Goal: Communication & Community: Share content

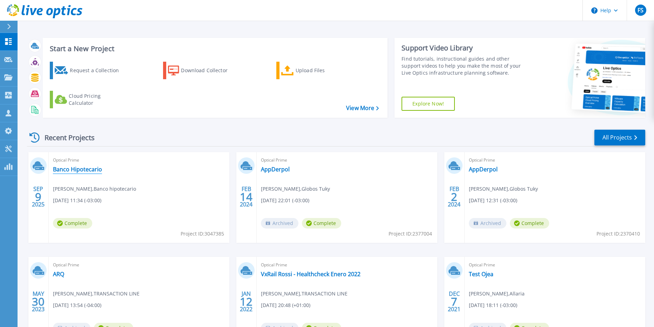
click at [75, 171] on link "Banco Hipotecario" at bounding box center [77, 169] width 49 height 7
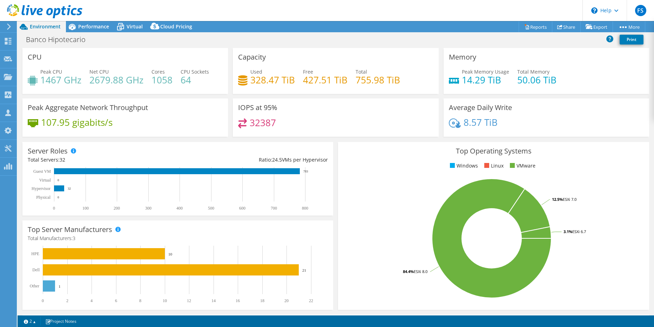
select select "USD"
click at [564, 29] on link "Share" at bounding box center [566, 26] width 29 height 11
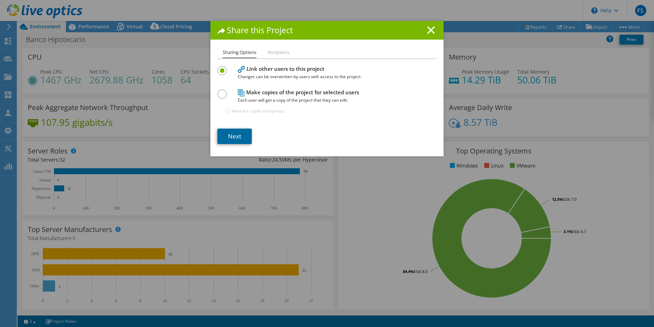
click at [242, 139] on link "Next" at bounding box center [234, 136] width 34 height 15
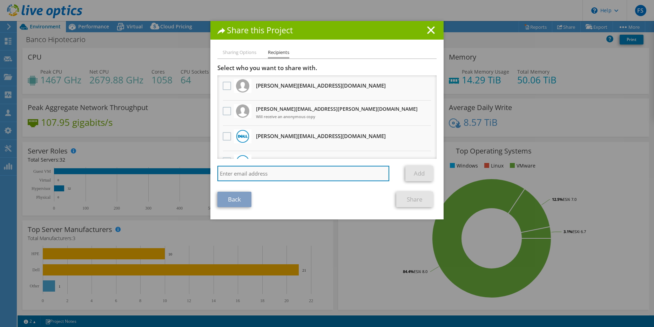
click at [262, 171] on input "search" at bounding box center [303, 173] width 172 height 15
type input "f"
type input "diego.brunetti@dell.com"
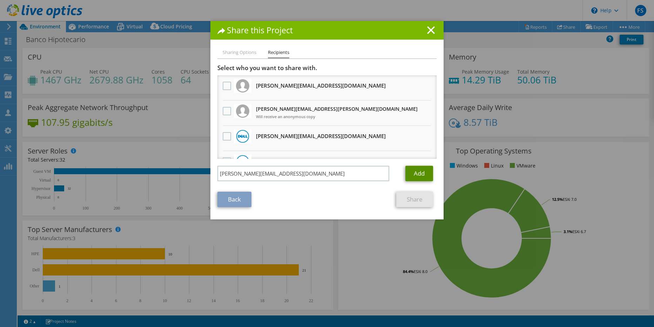
click at [416, 170] on link "Add" at bounding box center [419, 173] width 28 height 15
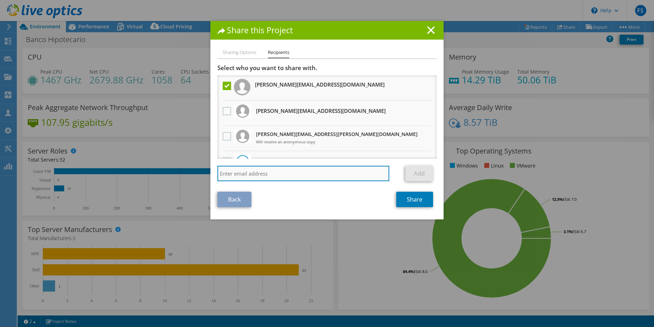
click at [306, 175] on input "search" at bounding box center [303, 173] width 172 height 15
paste input "Marcelo.Belerenian@dell.com"
type input "Marcelo.Belerenian@dell.com"
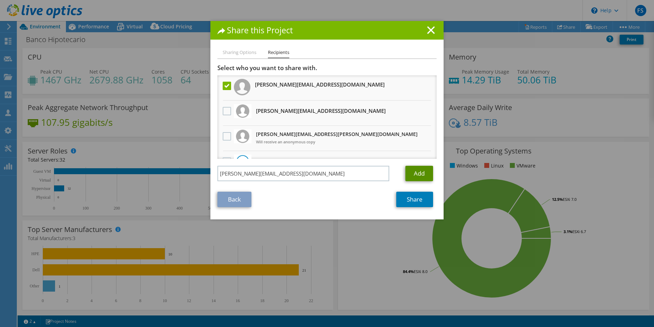
click at [417, 172] on link "Add" at bounding box center [419, 173] width 28 height 15
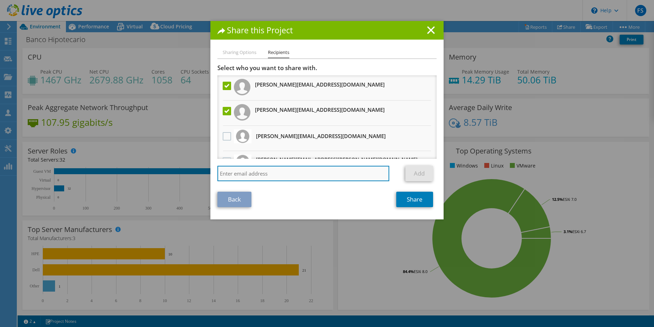
click at [312, 176] on input "search" at bounding box center [303, 173] width 172 height 15
type input "antonio.casanova@tline.com.ar"
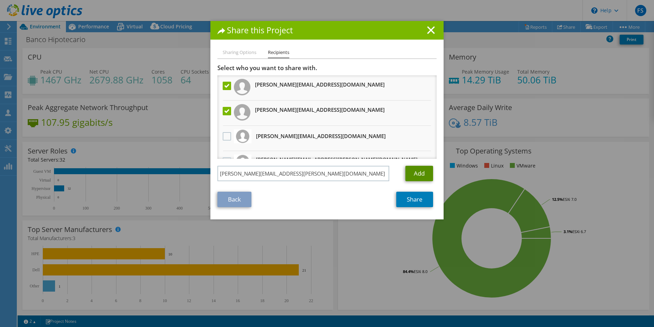
click at [425, 175] on link "Add" at bounding box center [419, 173] width 28 height 15
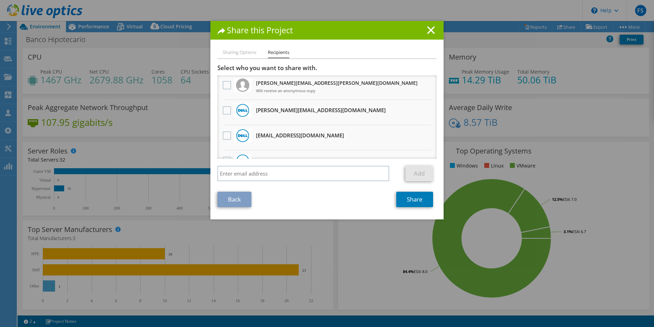
scroll to position [137, 0]
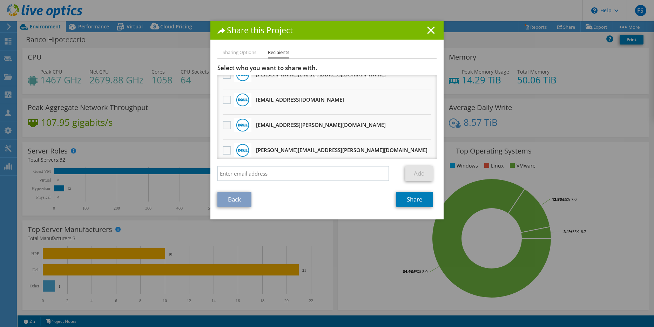
click at [226, 126] on label at bounding box center [228, 125] width 10 height 8
click at [0, 0] on input "checkbox" at bounding box center [0, 0] width 0 height 0
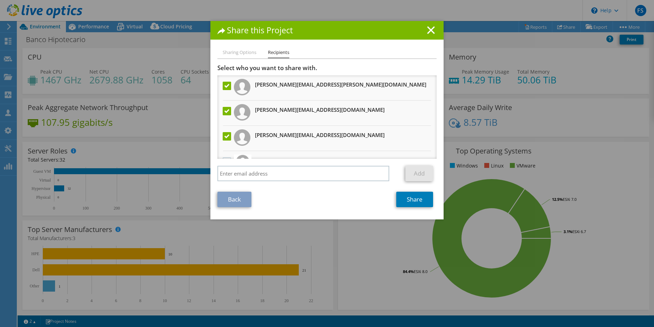
click at [227, 135] on label at bounding box center [228, 136] width 10 height 8
click at [0, 0] on input "checkbox" at bounding box center [0, 0] width 0 height 0
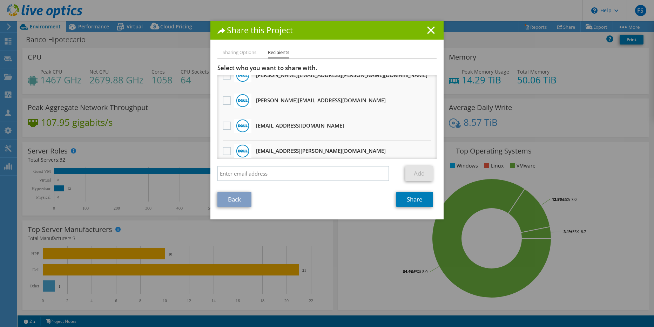
scroll to position [215, 0]
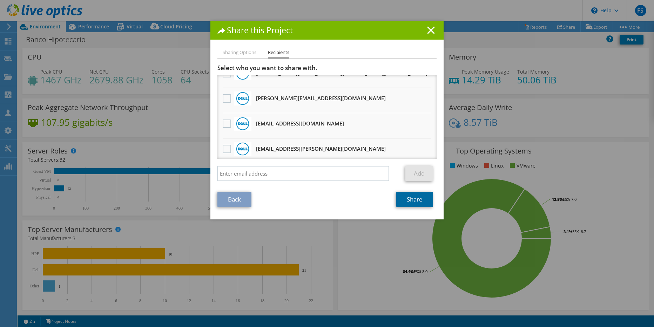
click at [425, 206] on link "Share" at bounding box center [414, 199] width 37 height 15
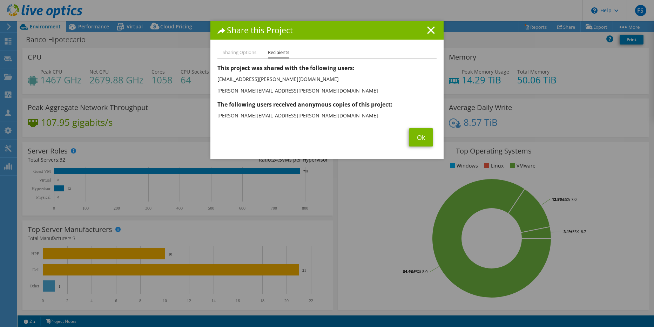
click at [242, 54] on li "Sharing Options" at bounding box center [240, 52] width 34 height 9
click at [426, 138] on link "Ok" at bounding box center [421, 137] width 24 height 18
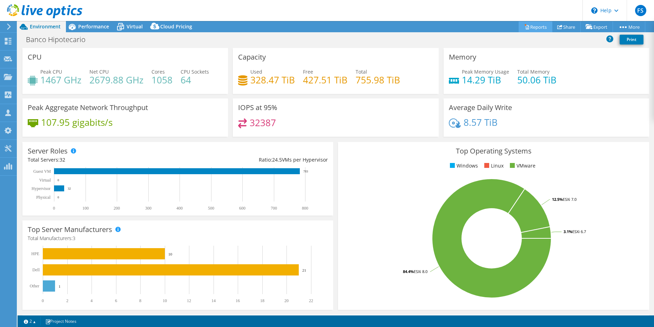
click at [539, 27] on link "Reports" at bounding box center [536, 26] width 34 height 11
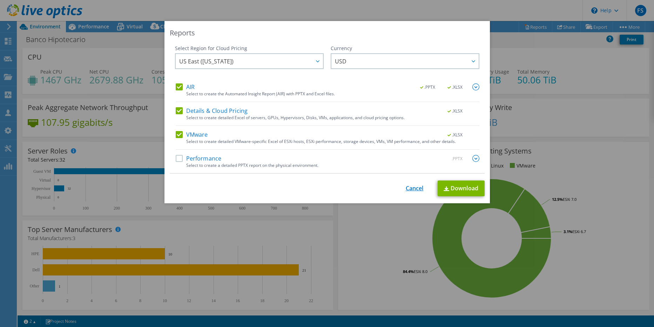
click at [408, 187] on link "Cancel" at bounding box center [415, 188] width 18 height 7
